Goal: Navigation & Orientation: Find specific page/section

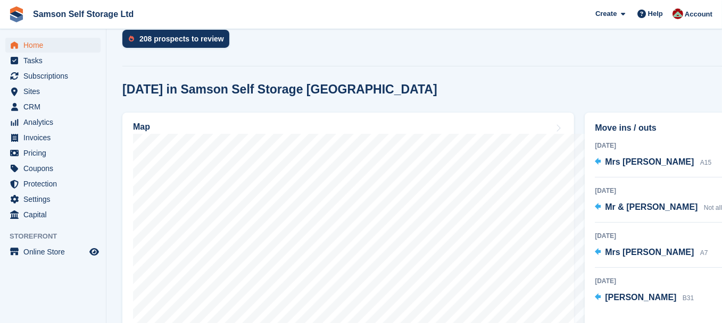
scroll to position [237, 0]
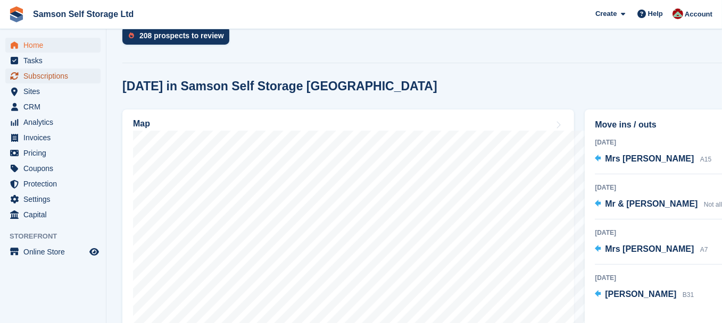
click at [73, 79] on span "Subscriptions" at bounding box center [55, 76] width 64 height 15
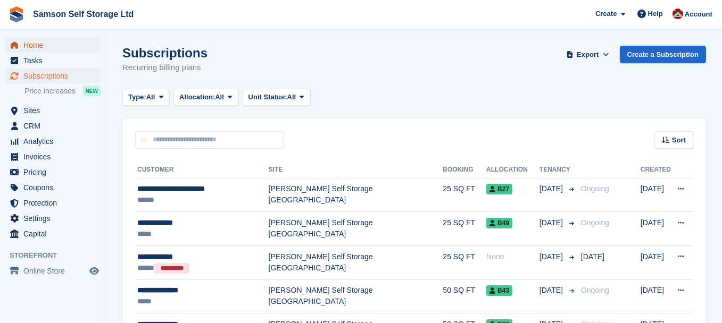
click at [32, 47] on span "Home" at bounding box center [55, 45] width 64 height 15
click at [42, 51] on span "Home" at bounding box center [55, 45] width 64 height 15
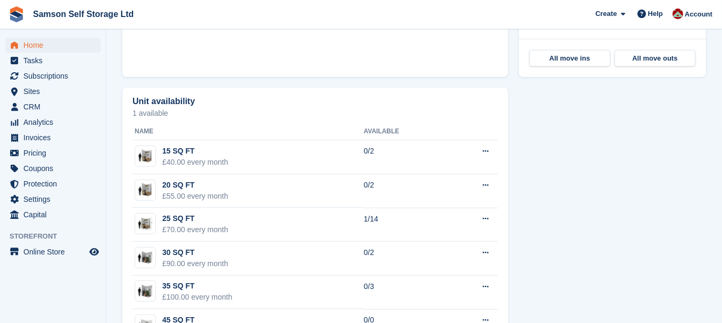
scroll to position [567, 0]
